Goal: Communication & Community: Answer question/provide support

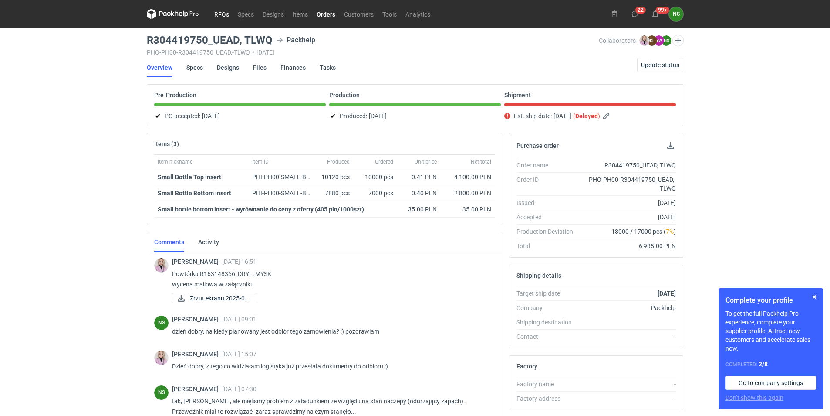
click at [223, 15] on link "RFQs" at bounding box center [222, 14] width 24 height 10
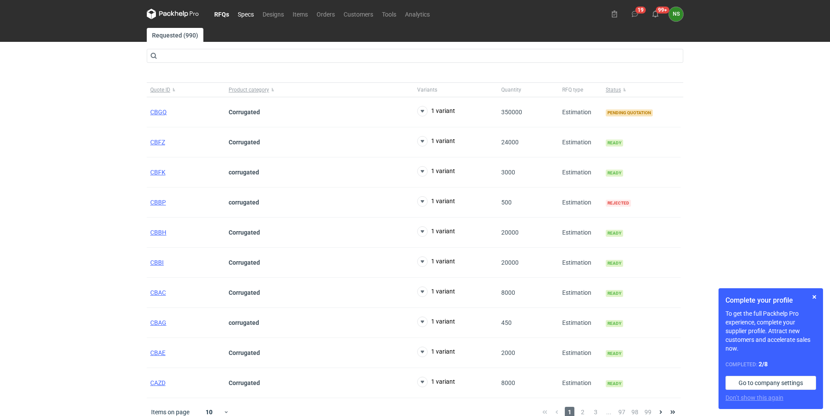
click at [244, 14] on link "Specs" at bounding box center [246, 14] width 25 height 10
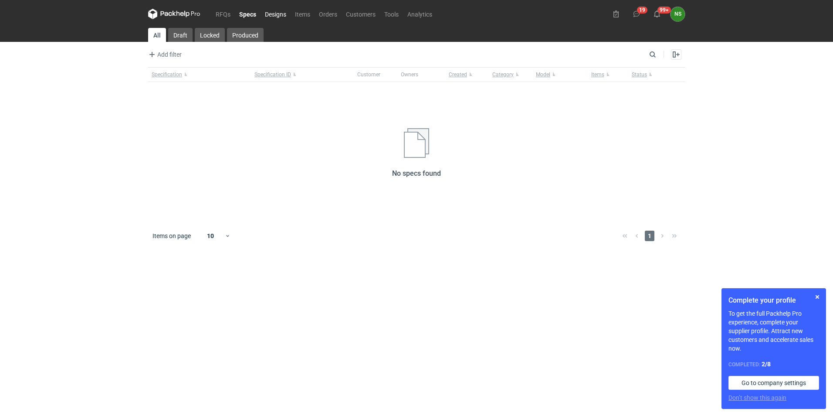
click at [274, 13] on link "Designs" at bounding box center [276, 14] width 30 height 10
click at [331, 13] on link "Orders" at bounding box center [328, 14] width 27 height 10
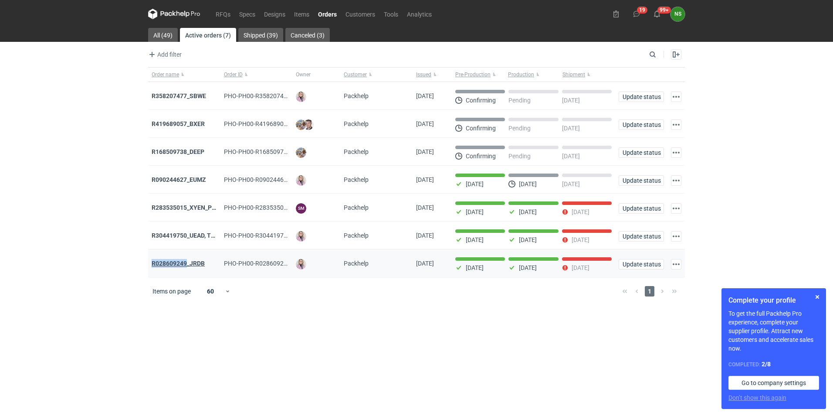
drag, startPoint x: 151, startPoint y: 265, endPoint x: 187, endPoint y: 265, distance: 35.7
click at [187, 265] on div "R028609249_JRDB" at bounding box center [184, 263] width 72 height 28
copy strong "R028609249"
click at [180, 236] on strong "R304419750_UEAD, TLWQ" at bounding box center [188, 235] width 72 height 7
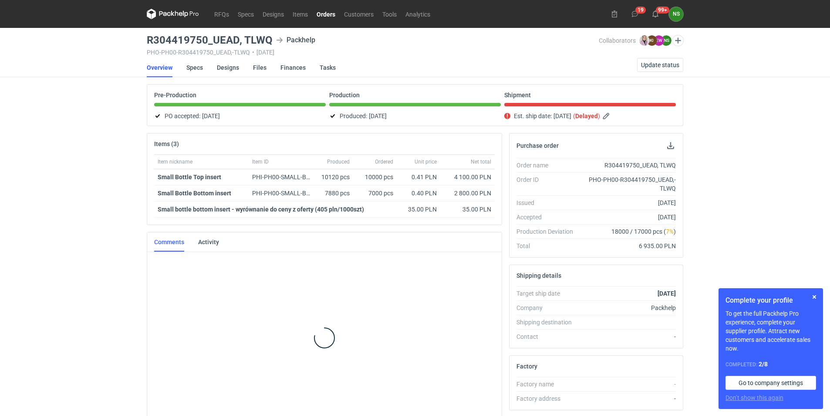
scroll to position [10, 0]
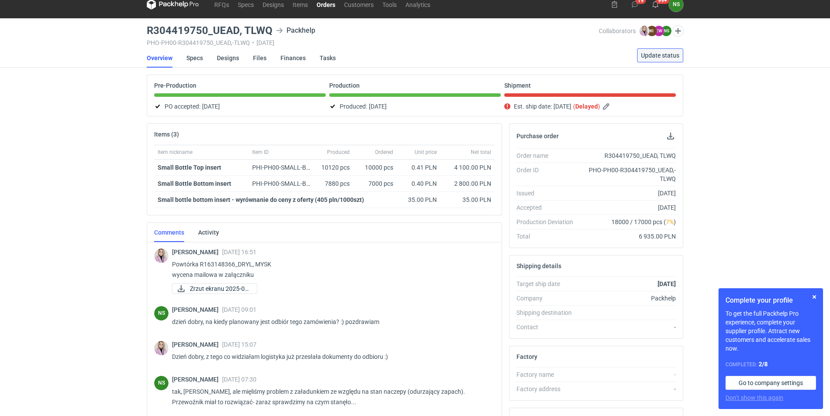
click at [662, 55] on span "Update status" at bounding box center [660, 55] width 38 height 6
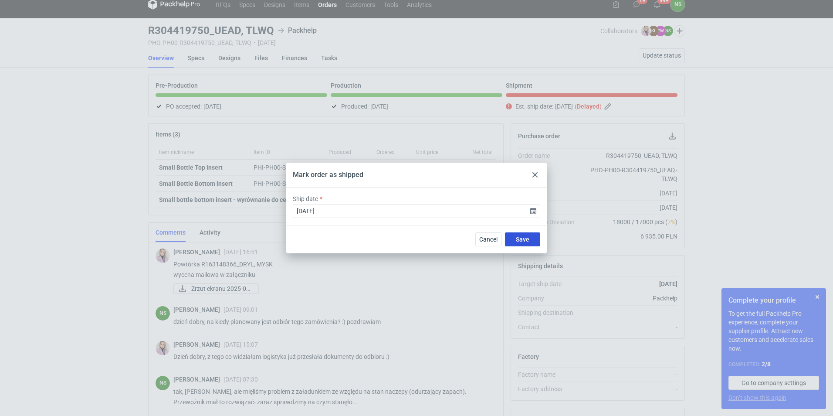
click at [522, 241] on span "Save" at bounding box center [523, 239] width 14 height 6
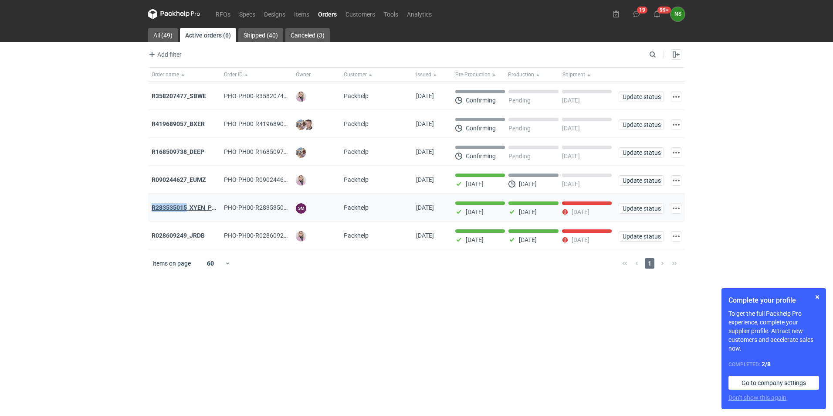
drag, startPoint x: 151, startPoint y: 209, endPoint x: 187, endPoint y: 209, distance: 35.7
click at [187, 209] on div "R283535015_XYEN_PWXR" at bounding box center [184, 207] width 72 height 28
copy strong "R283535015"
drag, startPoint x: 150, startPoint y: 237, endPoint x: 186, endPoint y: 236, distance: 35.7
click at [186, 236] on div "R028609249_JRDB" at bounding box center [184, 235] width 72 height 28
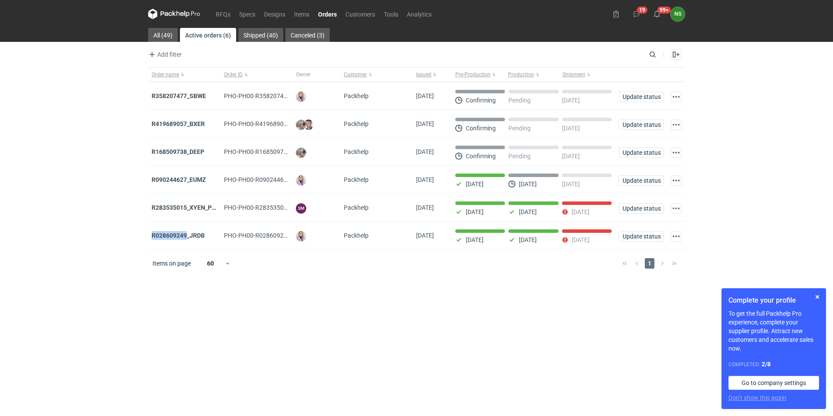
copy strong "R028609249"
click at [174, 150] on strong "R168509738_DEEP" at bounding box center [178, 151] width 53 height 7
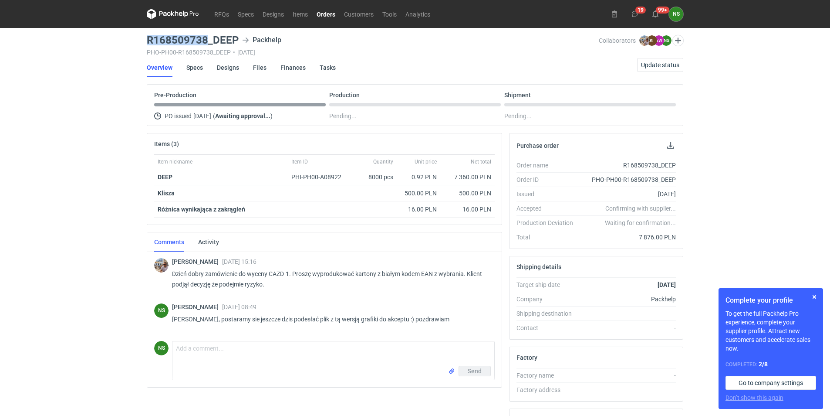
drag, startPoint x: 158, startPoint y: 41, endPoint x: 207, endPoint y: 39, distance: 48.8
click at [207, 39] on h3 "R168509738_DEEP" at bounding box center [193, 40] width 92 height 10
copy h3 "R168509738"
click at [451, 368] on input "file" at bounding box center [451, 370] width 7 height 9
click at [194, 348] on textarea "Comment message" at bounding box center [334, 353] width 322 height 24
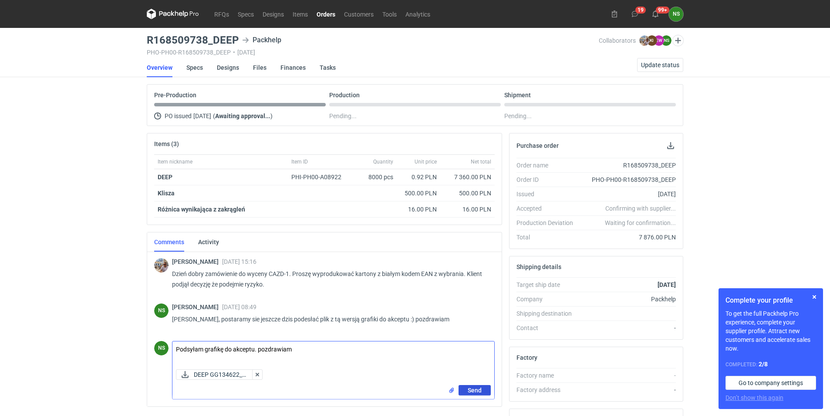
type textarea "Podsyłam grafikę do akceptu. pozdrawiam"
click at [470, 387] on span "Send" at bounding box center [475, 390] width 14 height 6
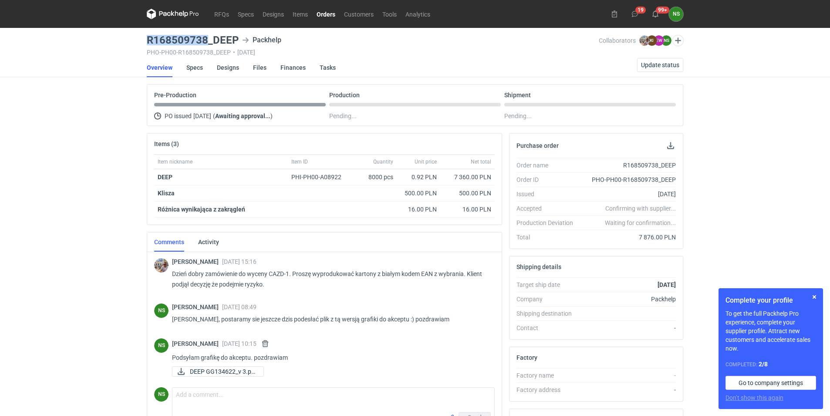
drag, startPoint x: 146, startPoint y: 38, endPoint x: 208, endPoint y: 41, distance: 62.8
click at [208, 41] on main "R168509738_DEEP Packhelp PHO-PH00-R168509738_DEEP • [DATE] Collaborators [PERSO…" at bounding box center [415, 294] width 544 height 532
drag, startPoint x: 208, startPoint y: 41, endPoint x: 144, endPoint y: 44, distance: 64.5
click at [144, 44] on main "R168509738_DEEP Packhelp PHO-PH00-R168509738_DEEP • [DATE] Collaborators [PERSO…" at bounding box center [415, 294] width 544 height 532
drag, startPoint x: 145, startPoint y: 40, endPoint x: 237, endPoint y: 38, distance: 91.5
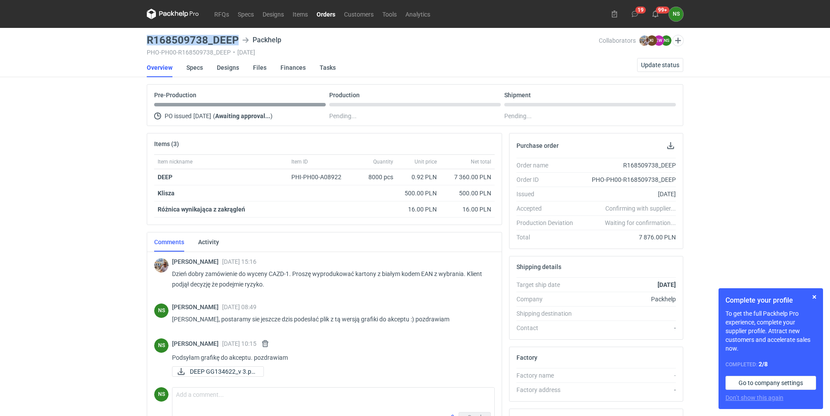
click at [237, 38] on main "R168509738_DEEP Packhelp PHO-PH00-R168509738_DEEP • [DATE] Collaborators [PERSO…" at bounding box center [415, 294] width 544 height 532
copy h3 "R168509738_DEEP"
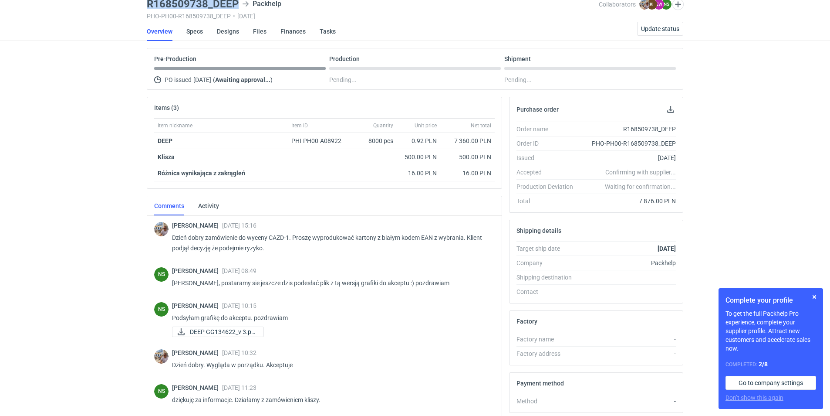
scroll to position [37, 0]
